Goal: Task Accomplishment & Management: Use online tool/utility

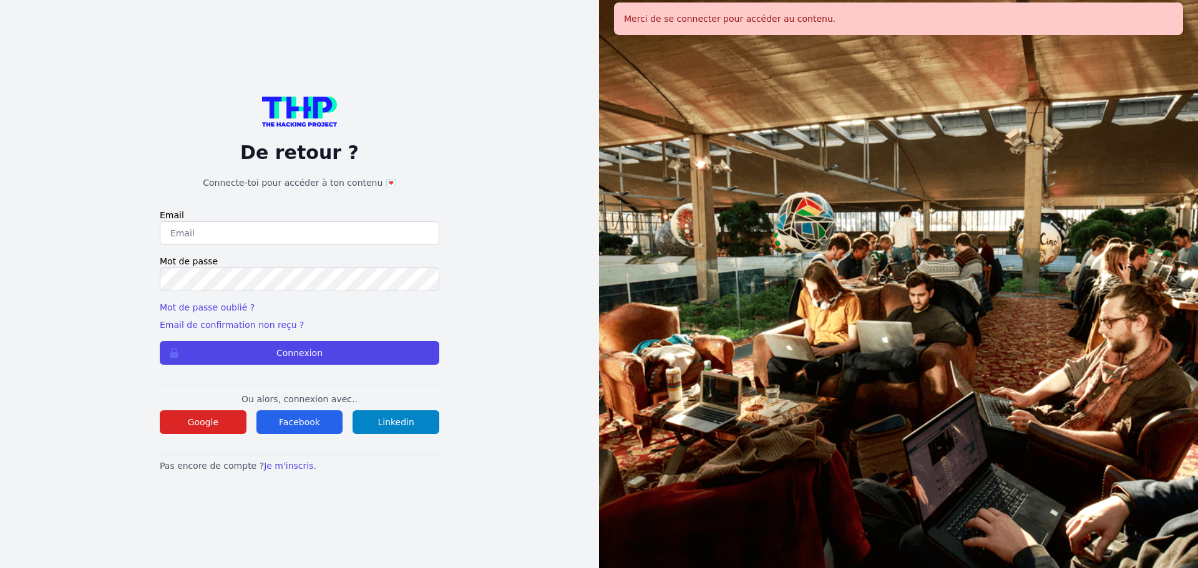
click at [346, 222] on input "email" at bounding box center [300, 234] width 280 height 24
type input "melody_stephan@icloud.com"
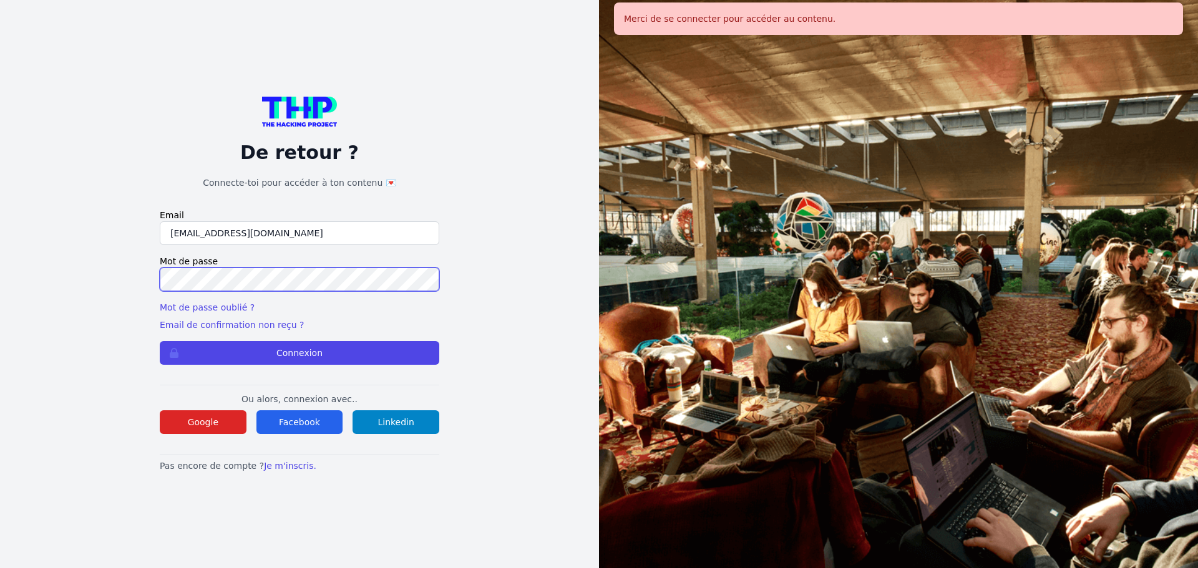
click at [160, 341] on button "Connexion" at bounding box center [300, 353] width 280 height 24
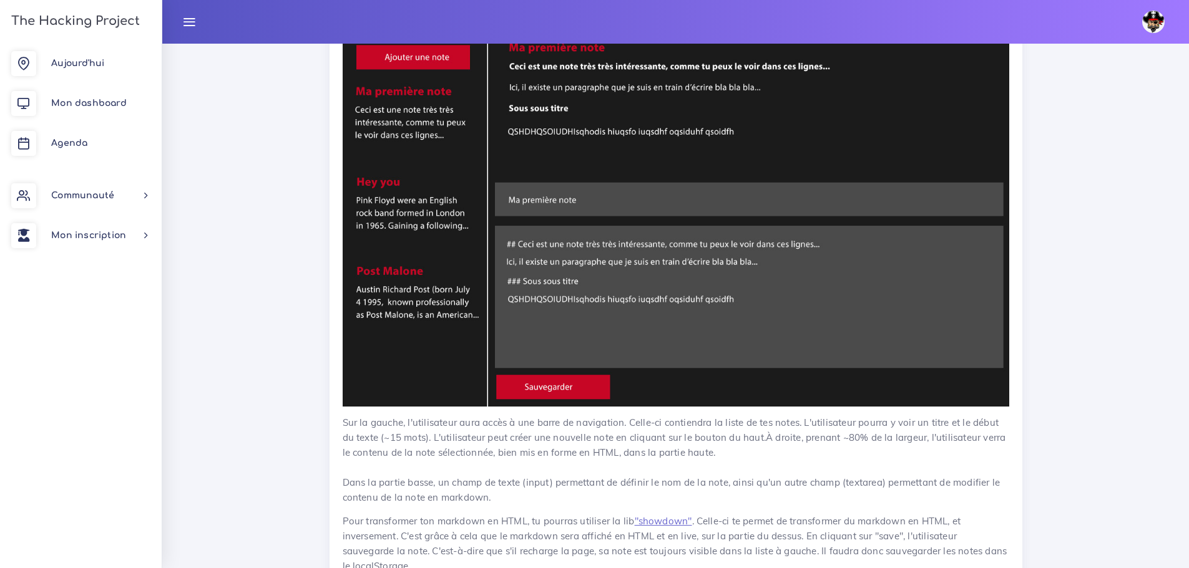
scroll to position [1685, 0]
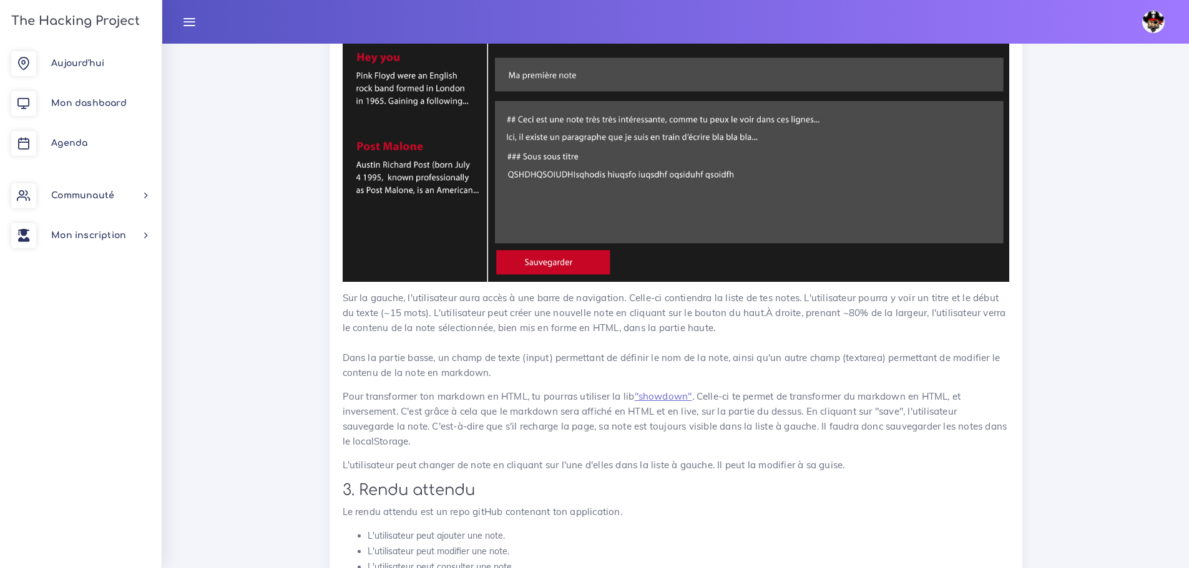
drag, startPoint x: 522, startPoint y: 387, endPoint x: 338, endPoint y: 299, distance: 204.6
click at [338, 299] on div "Crée ton bloc-notes (1/2) Dans le projet d'[DATE], tu vas recréer l'application…" at bounding box center [675, 561] width 693 height 1856
copy p "Sur la gauche, l'utilisateur aura accès à une barre de navigation. Celle-ci con…"
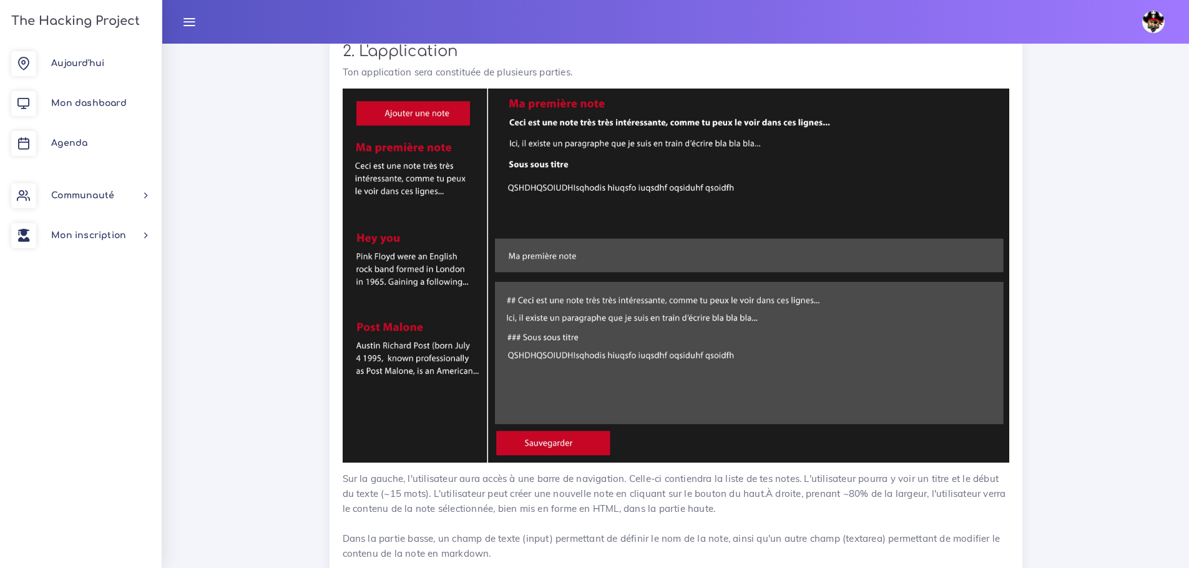
scroll to position [1498, 0]
